Goal: Task Accomplishment & Management: Use online tool/utility

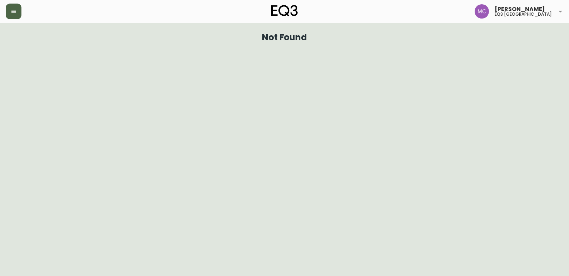
click at [12, 10] on icon "button" at bounding box center [13, 11] width 4 height 3
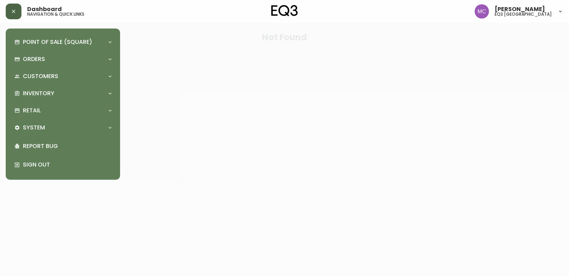
click at [43, 85] on div "Point of Sale (Square) Payments Virtual Terminal Transactions Search Terminals …" at bounding box center [62, 104] width 103 height 140
click at [37, 95] on p "Inventory" at bounding box center [38, 94] width 31 height 8
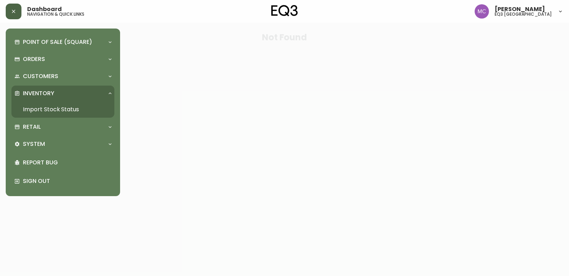
click at [29, 105] on link "Import Stock Status" at bounding box center [62, 109] width 103 height 16
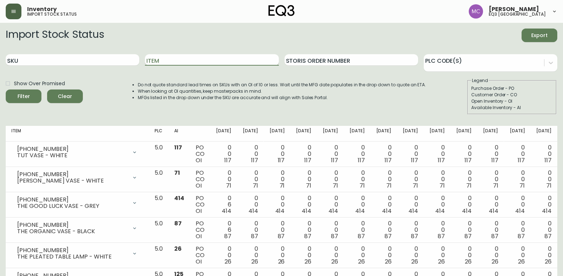
click at [180, 61] on input "Item" at bounding box center [212, 59] width 134 height 11
click at [127, 60] on input "SKU" at bounding box center [73, 59] width 134 height 11
paste input "[PHONE_NUMBER]"
click at [6, 90] on button "Filter" at bounding box center [24, 97] width 36 height 14
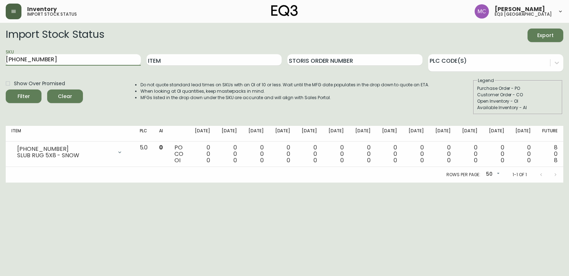
drag, startPoint x: 110, startPoint y: 55, endPoint x: -1, endPoint y: 55, distance: 111.8
click at [0, 55] on html "Inventory import stock status [PERSON_NAME] eq3 [GEOGRAPHIC_DATA] Import Stock …" at bounding box center [284, 91] width 569 height 183
paste input "77"
click at [6, 90] on button "Filter" at bounding box center [24, 97] width 36 height 14
click at [25, 60] on input "[PHONE_NUMBER]" at bounding box center [73, 59] width 135 height 11
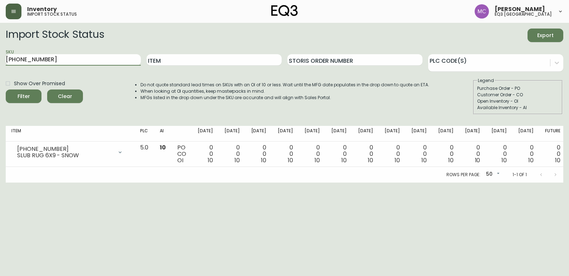
drag, startPoint x: 55, startPoint y: 59, endPoint x: -1, endPoint y: 45, distance: 58.2
click at [0, 45] on html "Inventory import stock status [PERSON_NAME] eq3 [GEOGRAPHIC_DATA] Import Stock …" at bounding box center [284, 91] width 569 height 183
click at [0, 87] on html "Inventory import stock status [PERSON_NAME] eq3 [GEOGRAPHIC_DATA] Import Stock …" at bounding box center [284, 91] width 569 height 183
type input "[PHONE_NUMBER]"
